Goal: Book appointment/travel/reservation

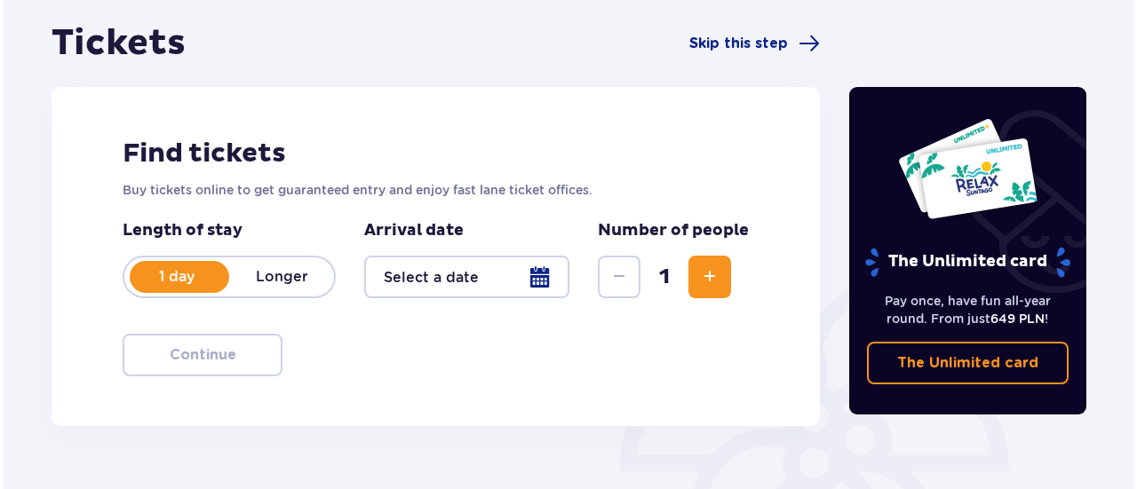
scroll to position [178, 0]
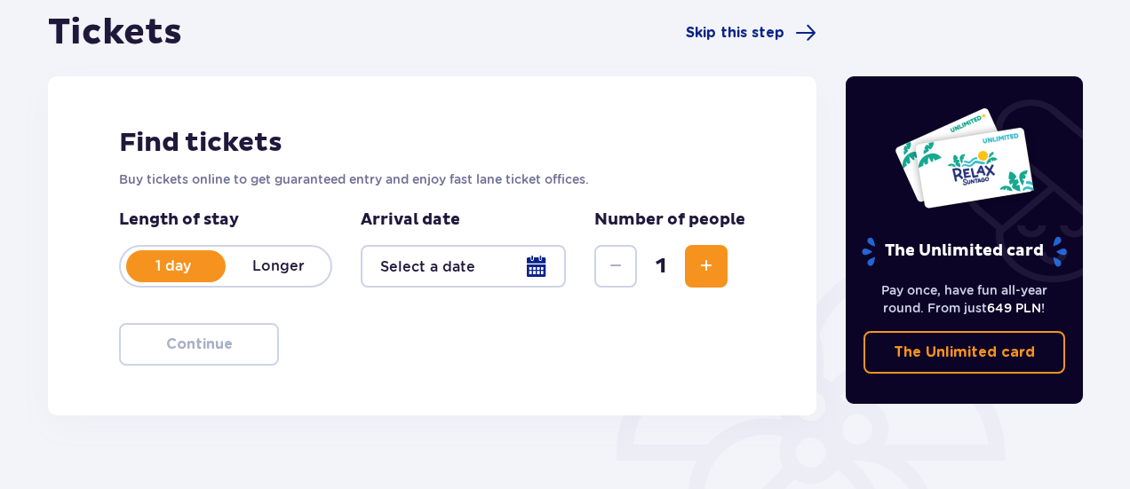
click at [448, 272] on div at bounding box center [463, 266] width 205 height 43
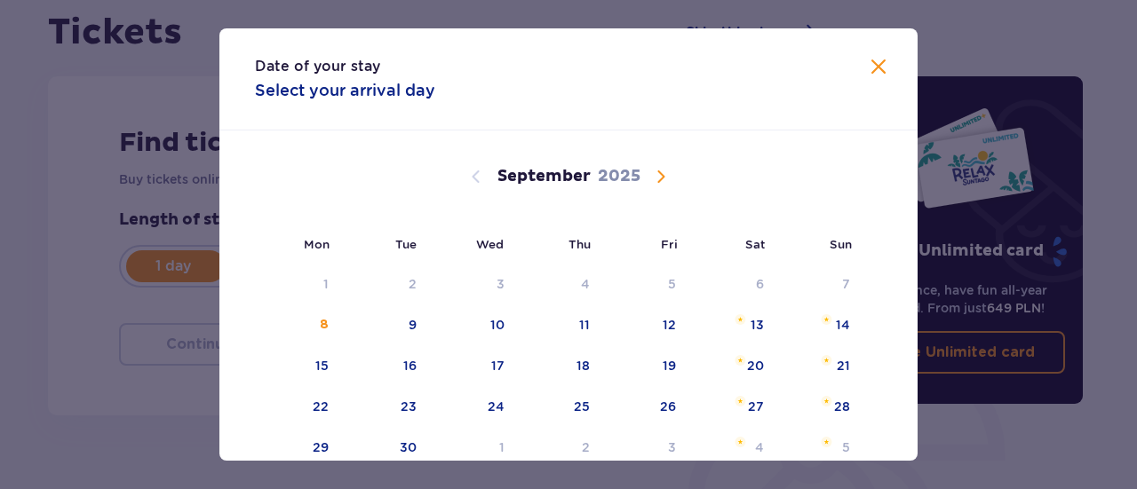
click at [662, 174] on span "Calendar" at bounding box center [660, 176] width 21 height 21
click at [661, 174] on span "Calendar" at bounding box center [660, 176] width 21 height 21
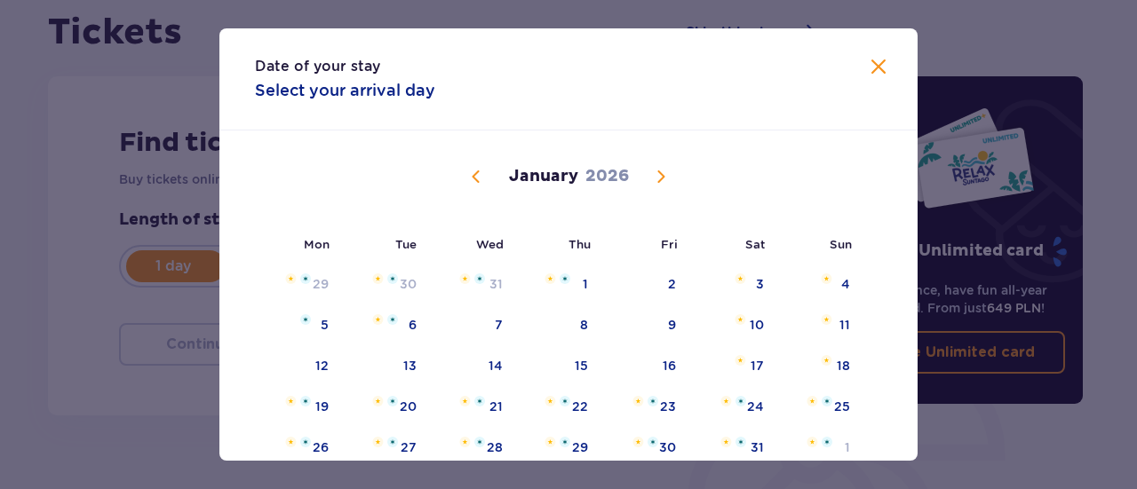
click at [654, 175] on span "Calendar" at bounding box center [660, 176] width 21 height 21
click at [481, 179] on span "Calendar" at bounding box center [475, 176] width 21 height 21
click at [559, 285] on div "1" at bounding box center [558, 285] width 86 height 39
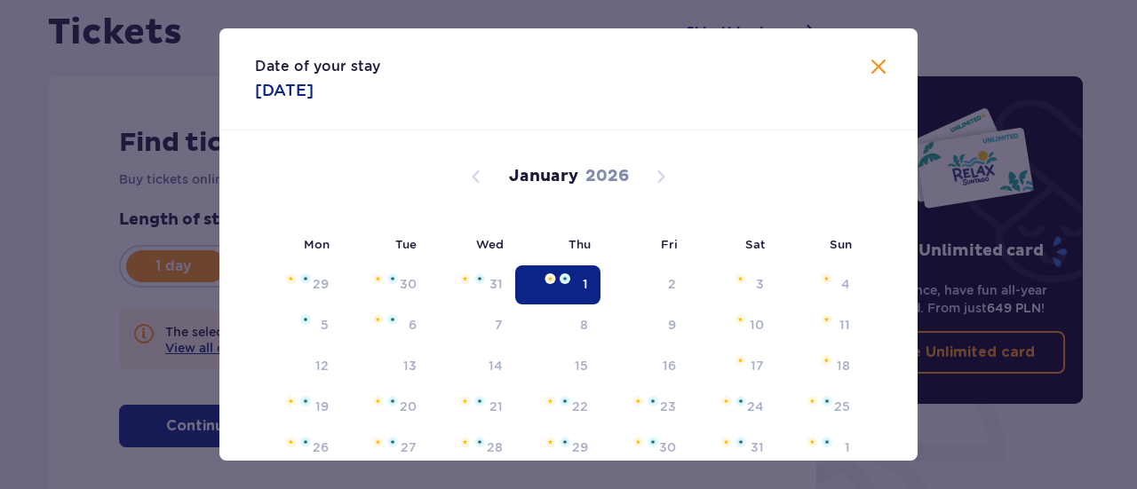
type input "[DATE]"
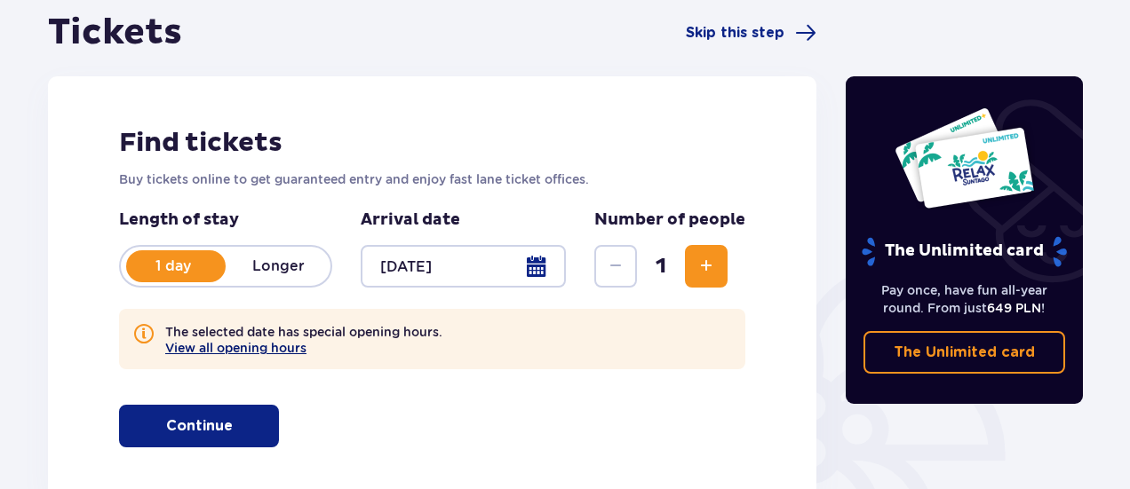
click at [299, 344] on button "View all opening hours" at bounding box center [235, 348] width 141 height 14
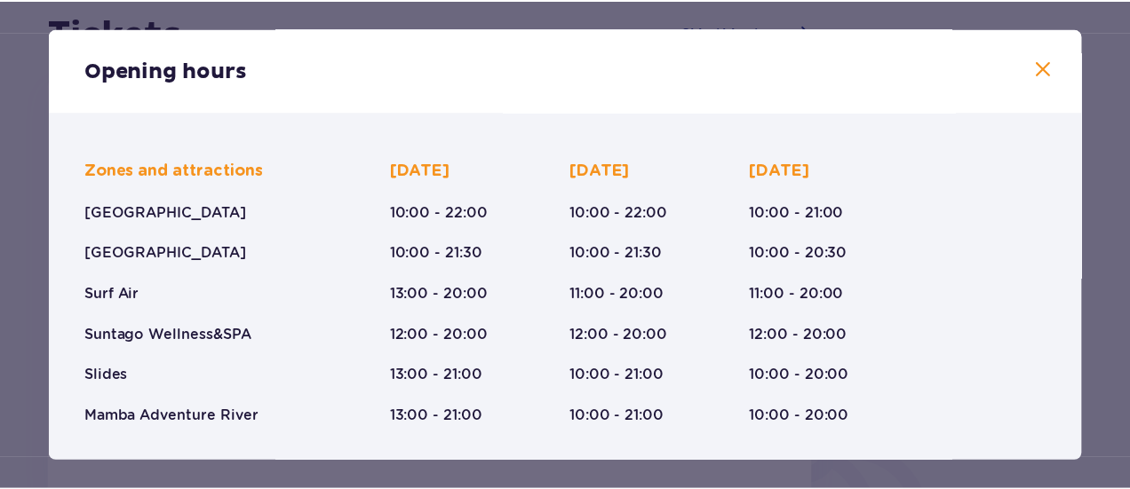
scroll to position [432, 0]
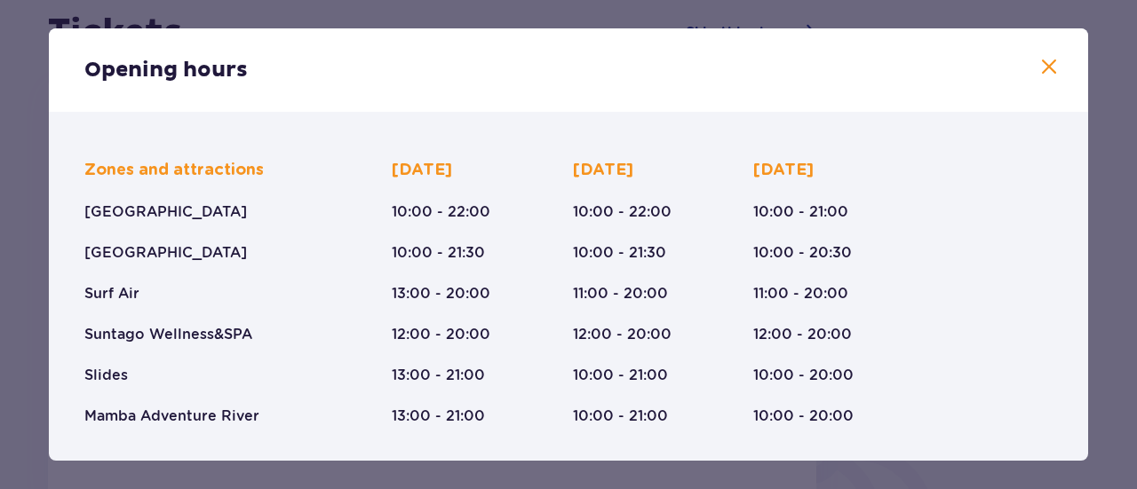
click at [1031, 75] on div "Opening hours" at bounding box center [568, 69] width 1039 height 83
click at [1031, 72] on div "Opening hours" at bounding box center [568, 69] width 1039 height 83
click at [1038, 67] on span at bounding box center [1048, 67] width 21 height 21
